Goal: Task Accomplishment & Management: Use online tool/utility

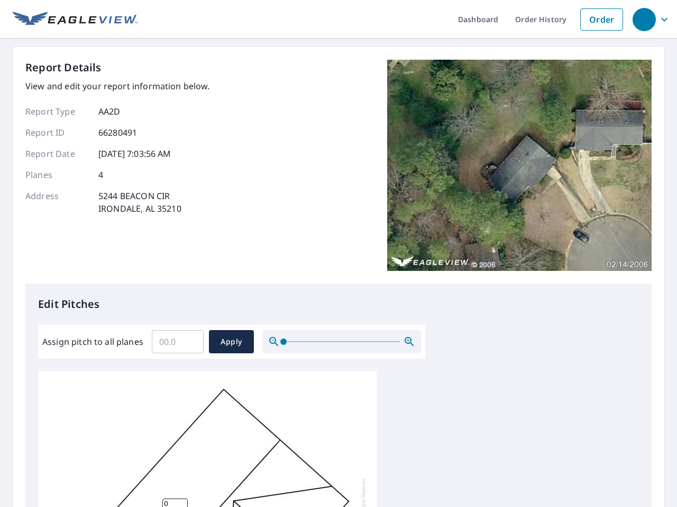
click at [338, 254] on div "Report Details View and edit your report information below. Report Type AA2D Re…" at bounding box center [338, 172] width 626 height 224
click at [643, 19] on div "button" at bounding box center [643, 19] width 23 height 23
click at [178, 342] on input "Assign pitch to all planes" at bounding box center [178, 342] width 52 height 30
click at [231, 342] on span "Apply" at bounding box center [231, 342] width 28 height 13
click at [409, 342] on icon "button" at bounding box center [409, 342] width 13 height 13
